Goal: Transaction & Acquisition: Purchase product/service

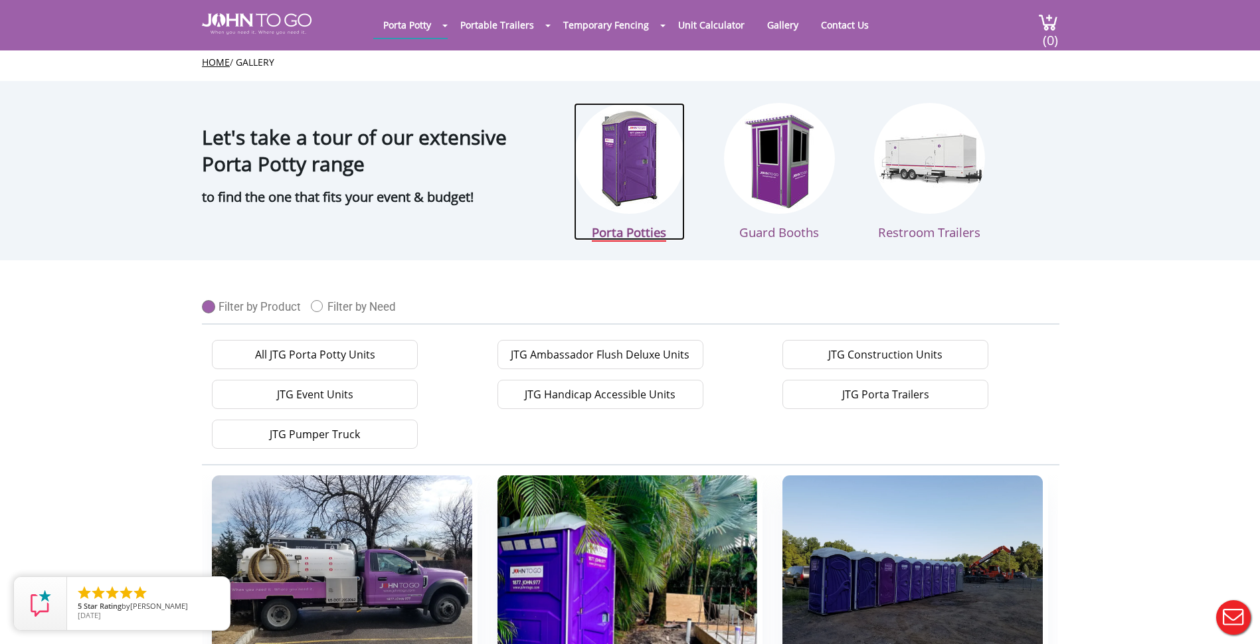
click at [590, 153] on img at bounding box center [629, 158] width 111 height 111
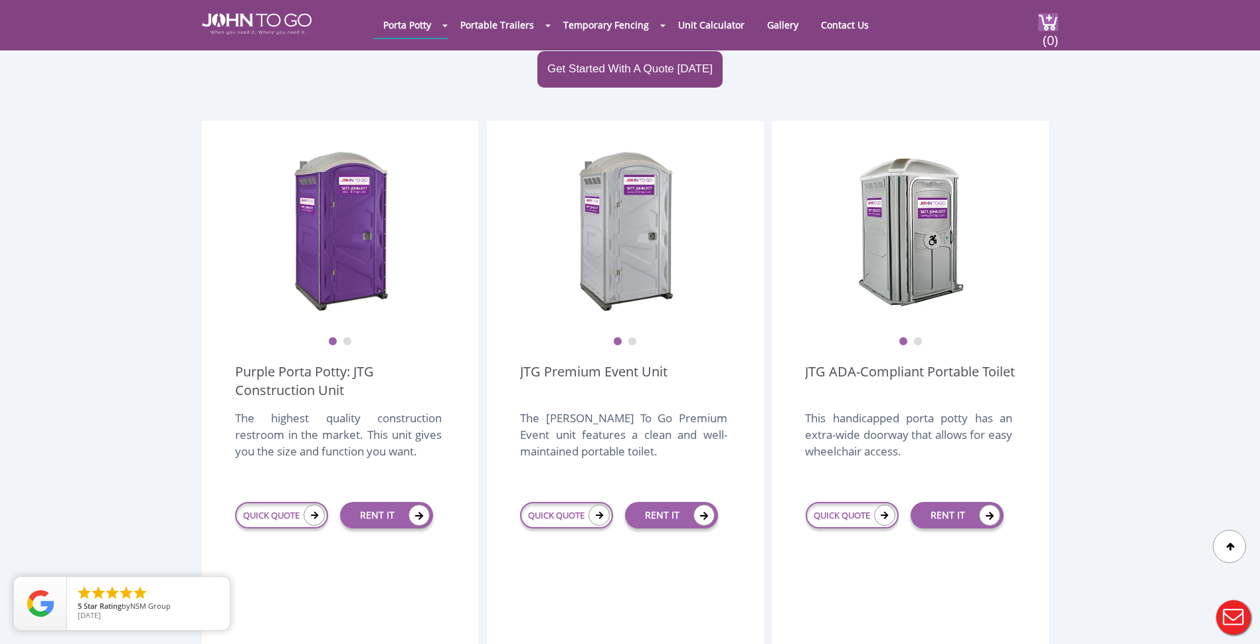
scroll to position [133, 0]
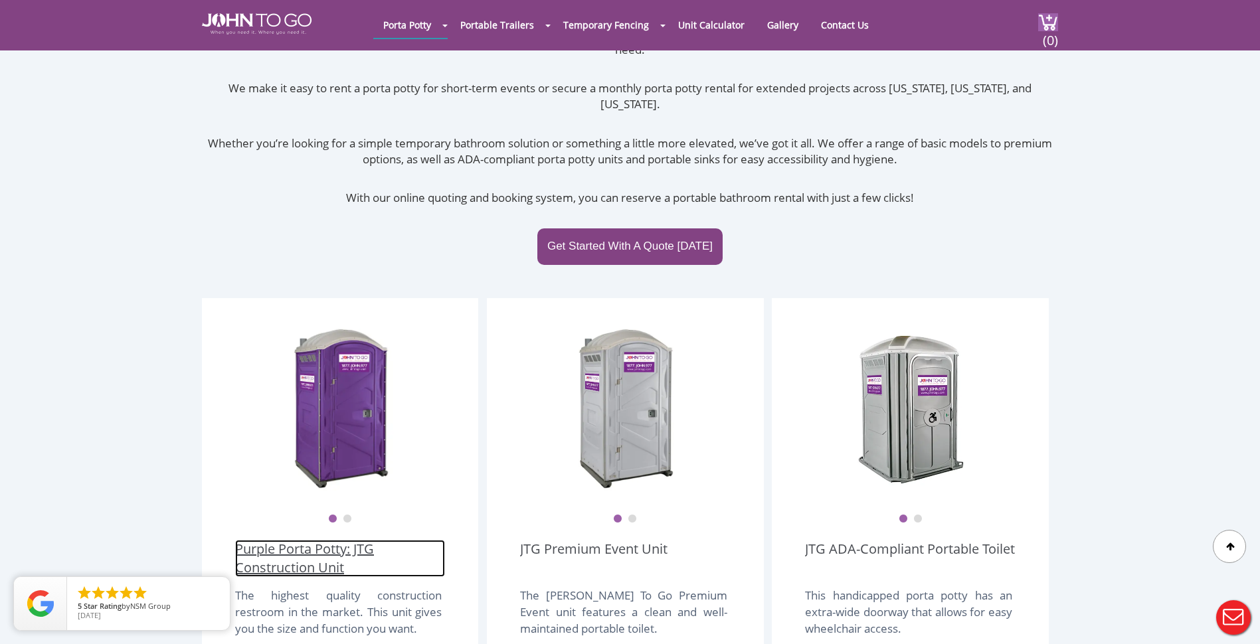
click at [331, 540] on link "Purple Porta Potty: JTG Construction Unit" at bounding box center [340, 558] width 210 height 37
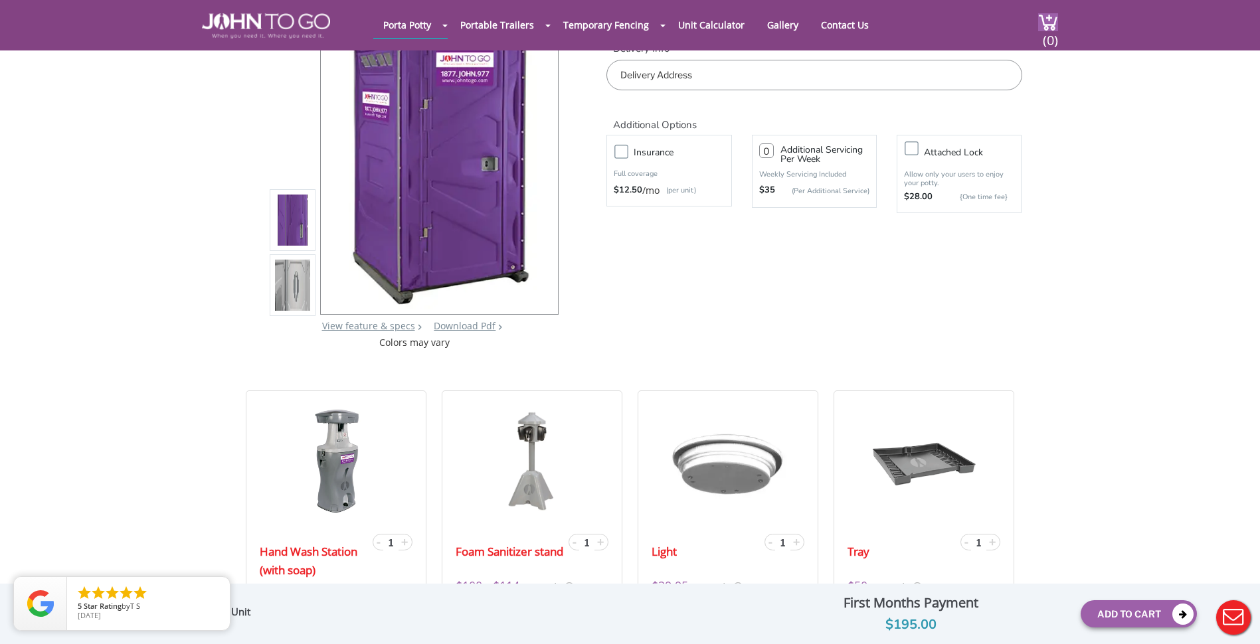
scroll to position [133, 0]
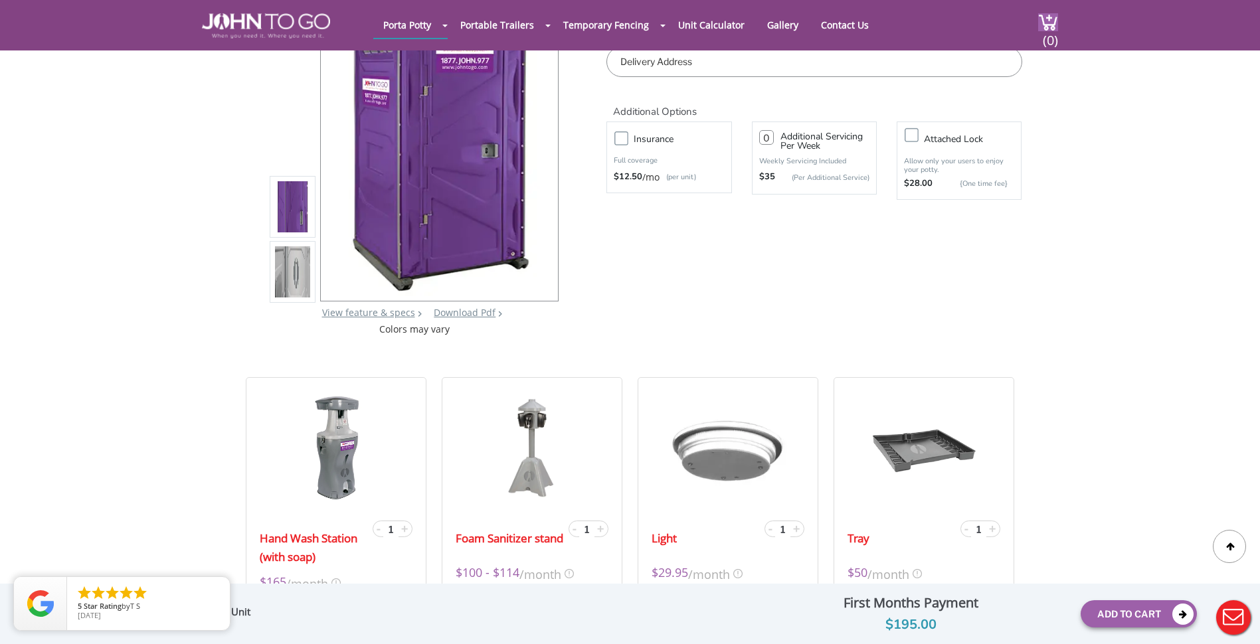
click at [296, 267] on img at bounding box center [293, 272] width 36 height 313
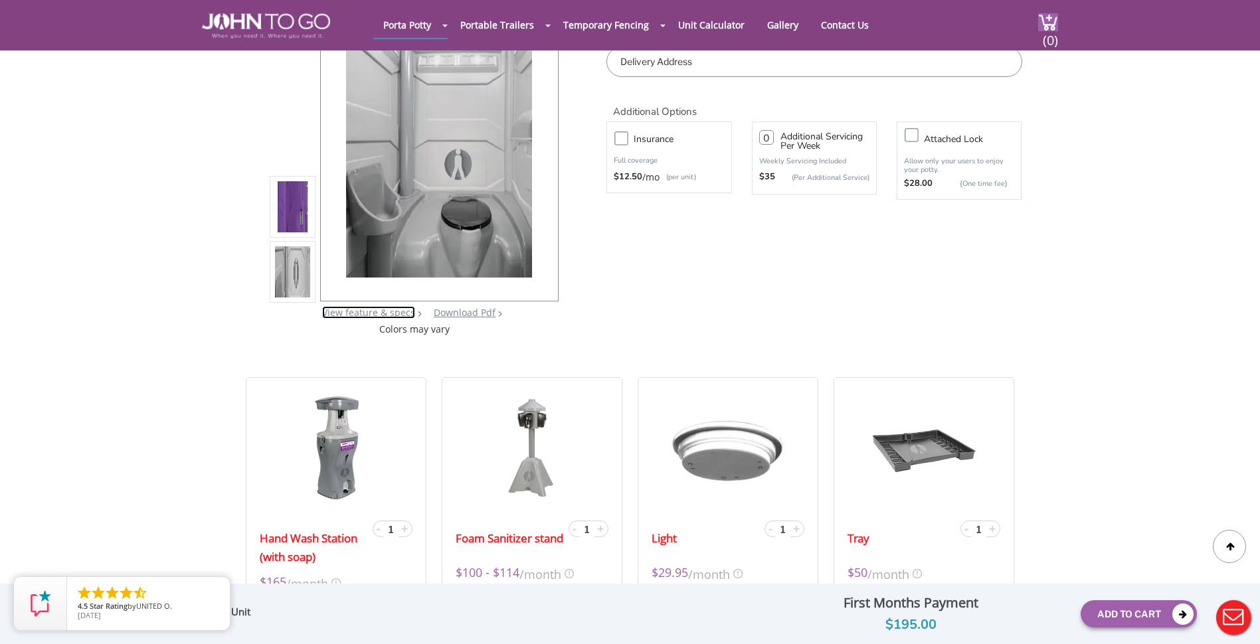
click at [339, 310] on link "View feature & specs" at bounding box center [368, 312] width 93 height 13
